Goal: Check status

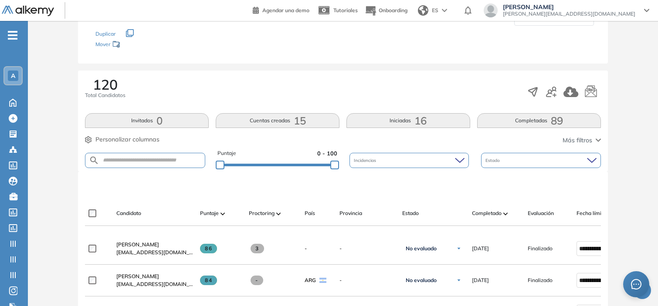
scroll to position [96, 0]
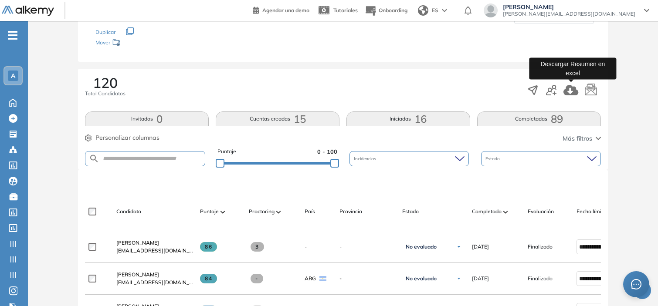
click at [568, 86] on icon "button" at bounding box center [570, 90] width 15 height 10
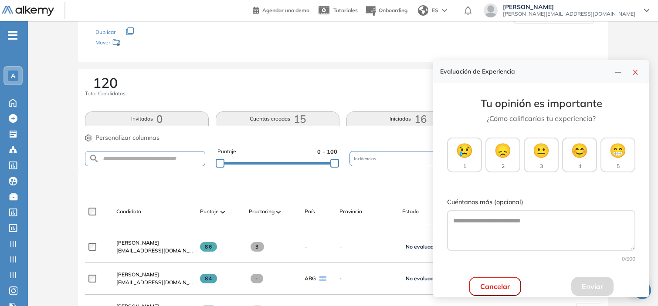
click at [342, 80] on div "120 Total Candidatos" at bounding box center [343, 90] width 516 height 29
click at [637, 73] on icon "close" at bounding box center [635, 72] width 7 height 7
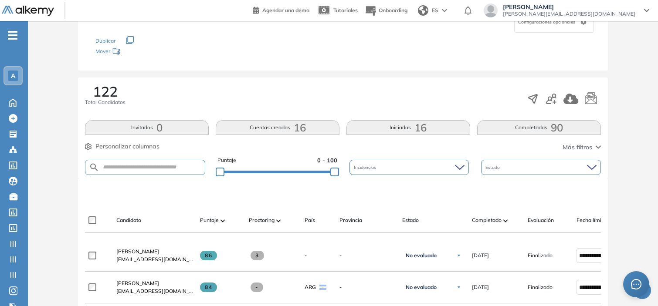
scroll to position [88, 0]
